Goal: Task Accomplishment & Management: Manage account settings

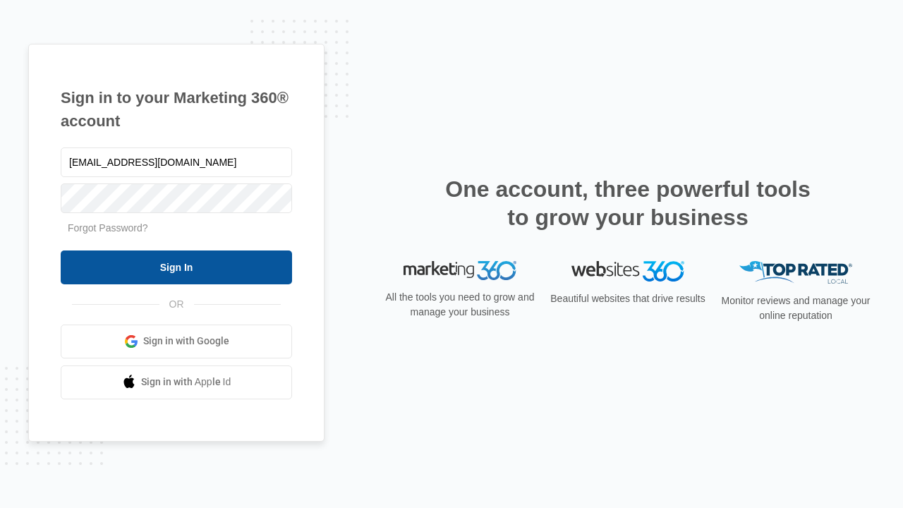
click at [176, 267] on input "Sign In" at bounding box center [176, 268] width 231 height 34
